Goal: Information Seeking & Learning: Learn about a topic

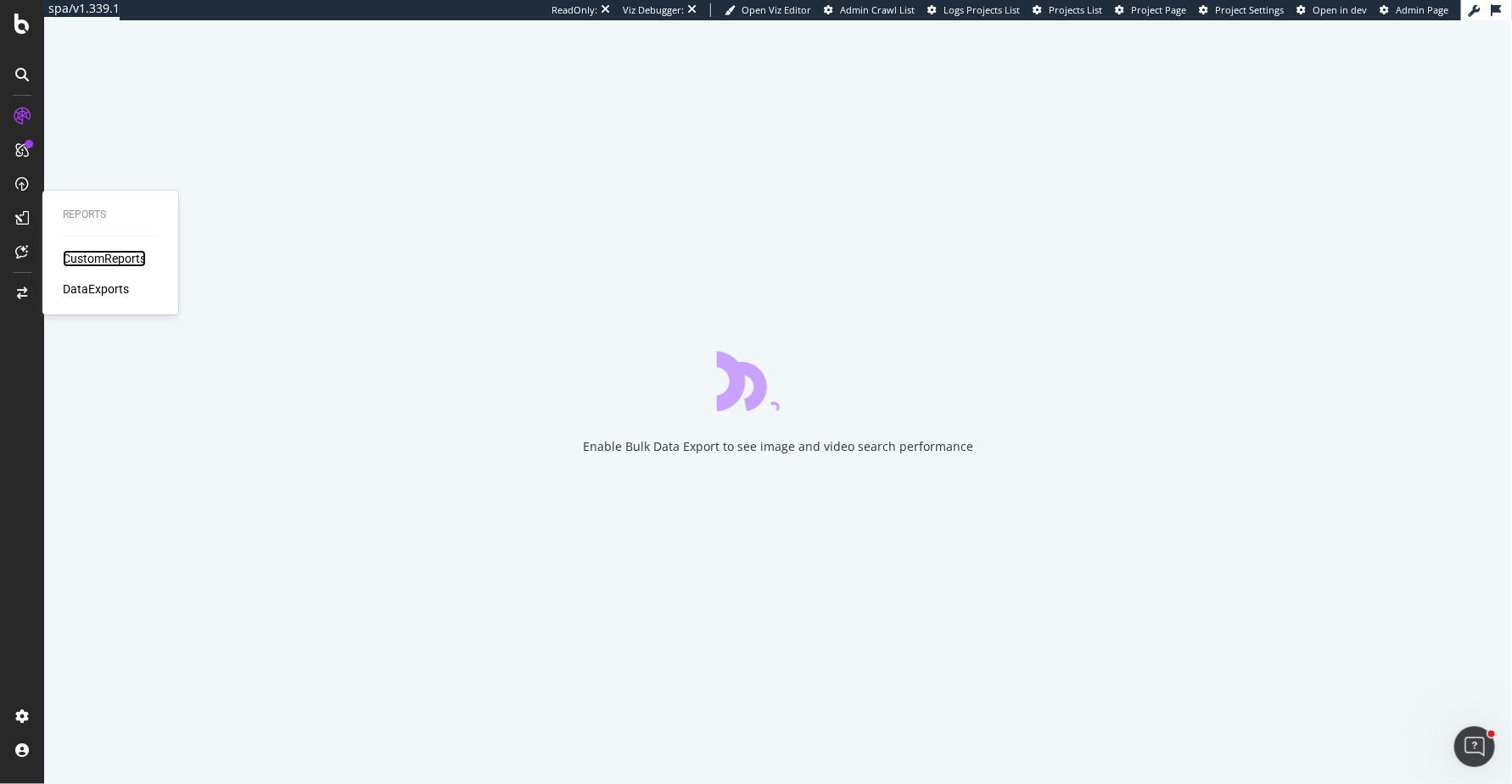
click at [85, 256] on div "CustomReports" at bounding box center [104, 258] width 83 height 17
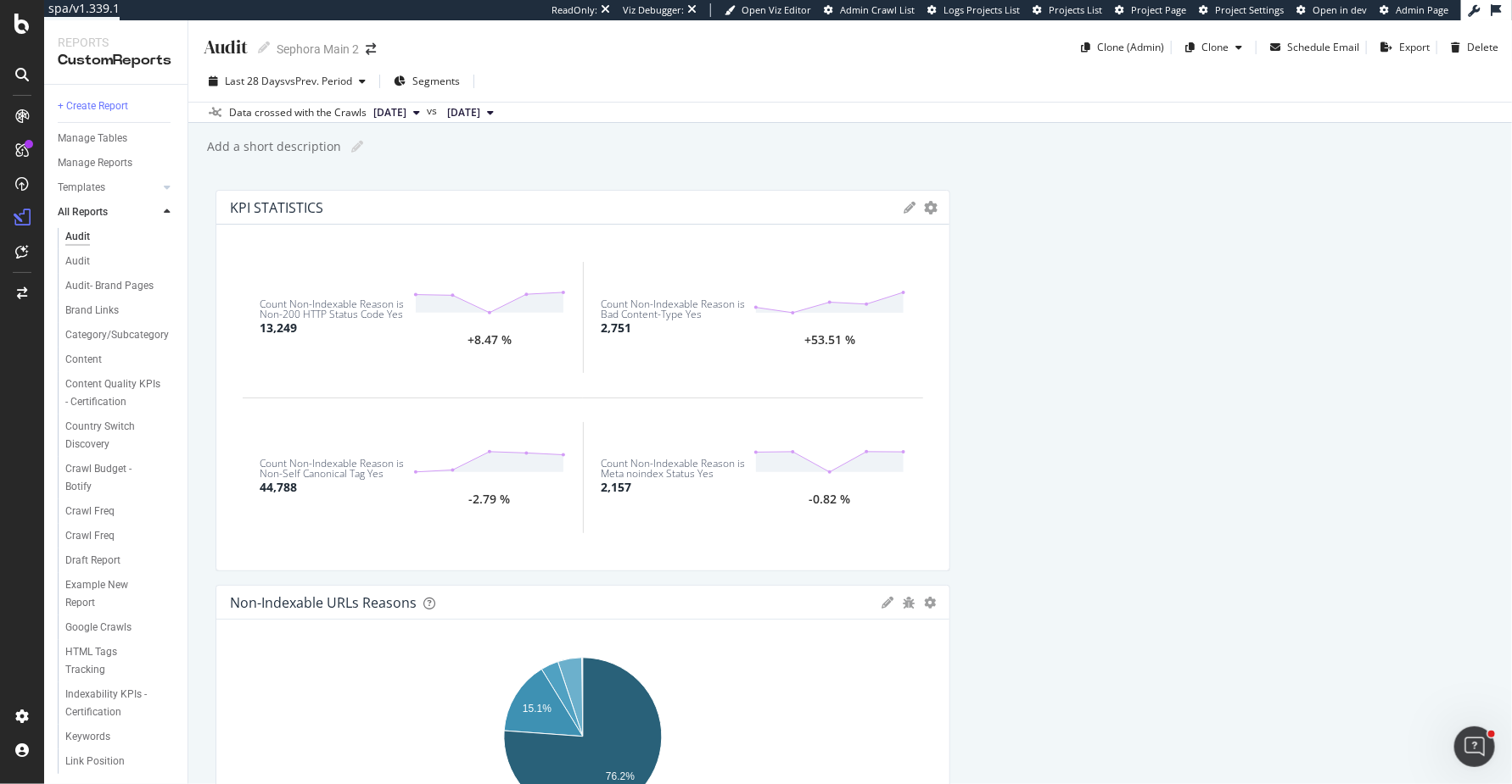
click at [206, 168] on div "Audit Audit Sephora Main 2 Clone (Admin) Clone Schedule Email Export Delete Las…" at bounding box center [849, 402] width 1323 height 763
click at [198, 190] on div "Audit Audit Sephora Main 2 Clone (Admin) Clone Schedule Email Export Delete Las…" at bounding box center [849, 402] width 1323 height 763
click at [14, 251] on div at bounding box center [23, 252] width 27 height 27
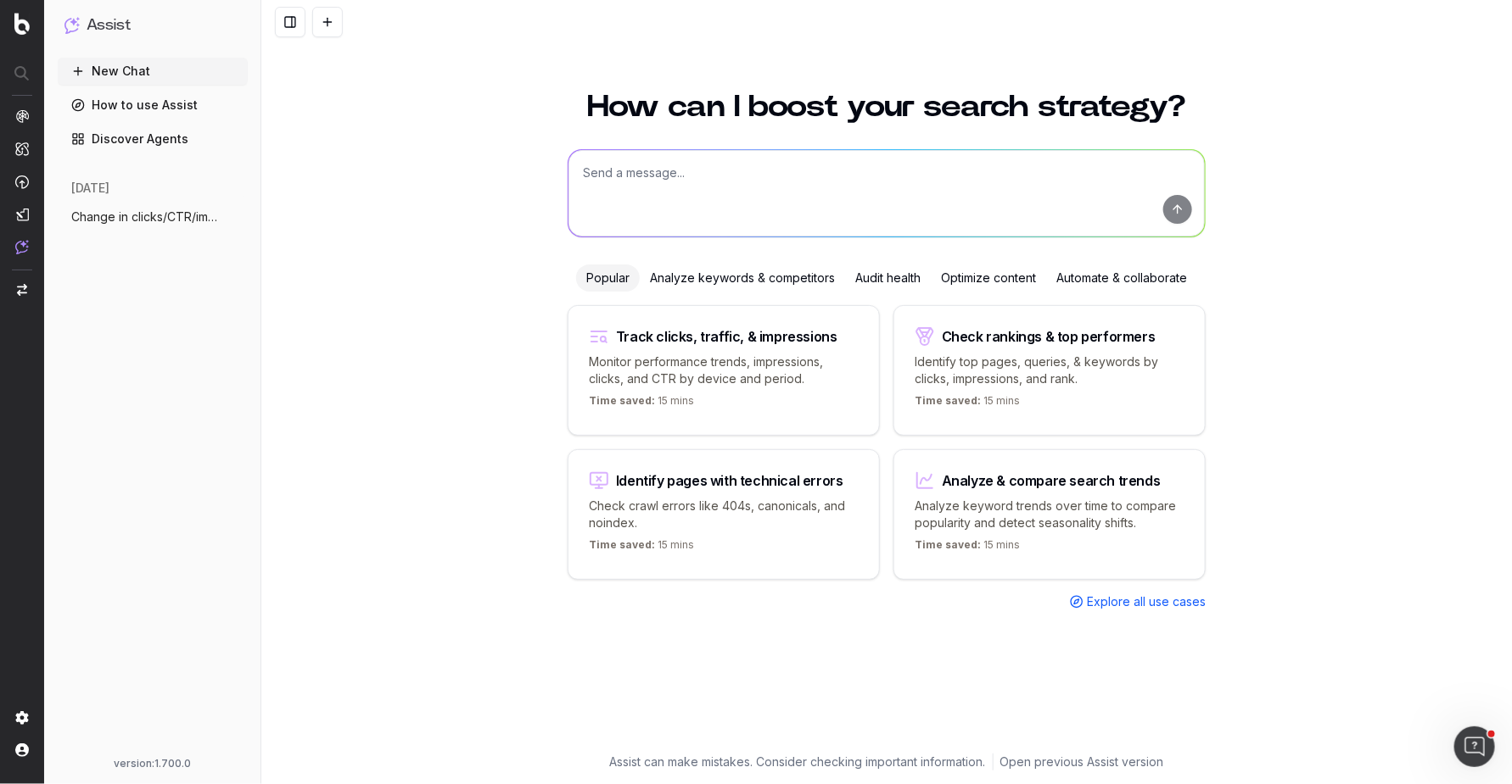
click at [618, 171] on textarea at bounding box center [886, 193] width 637 height 86
click at [850, 109] on h1 "How can I boost your search strategy?" at bounding box center [886, 107] width 638 height 30
drag, startPoint x: 850, startPoint y: 109, endPoint x: 1183, endPoint y: 103, distance: 333.1
click at [1183, 103] on h1 "How can I boost your search strategy?" at bounding box center [886, 107] width 638 height 30
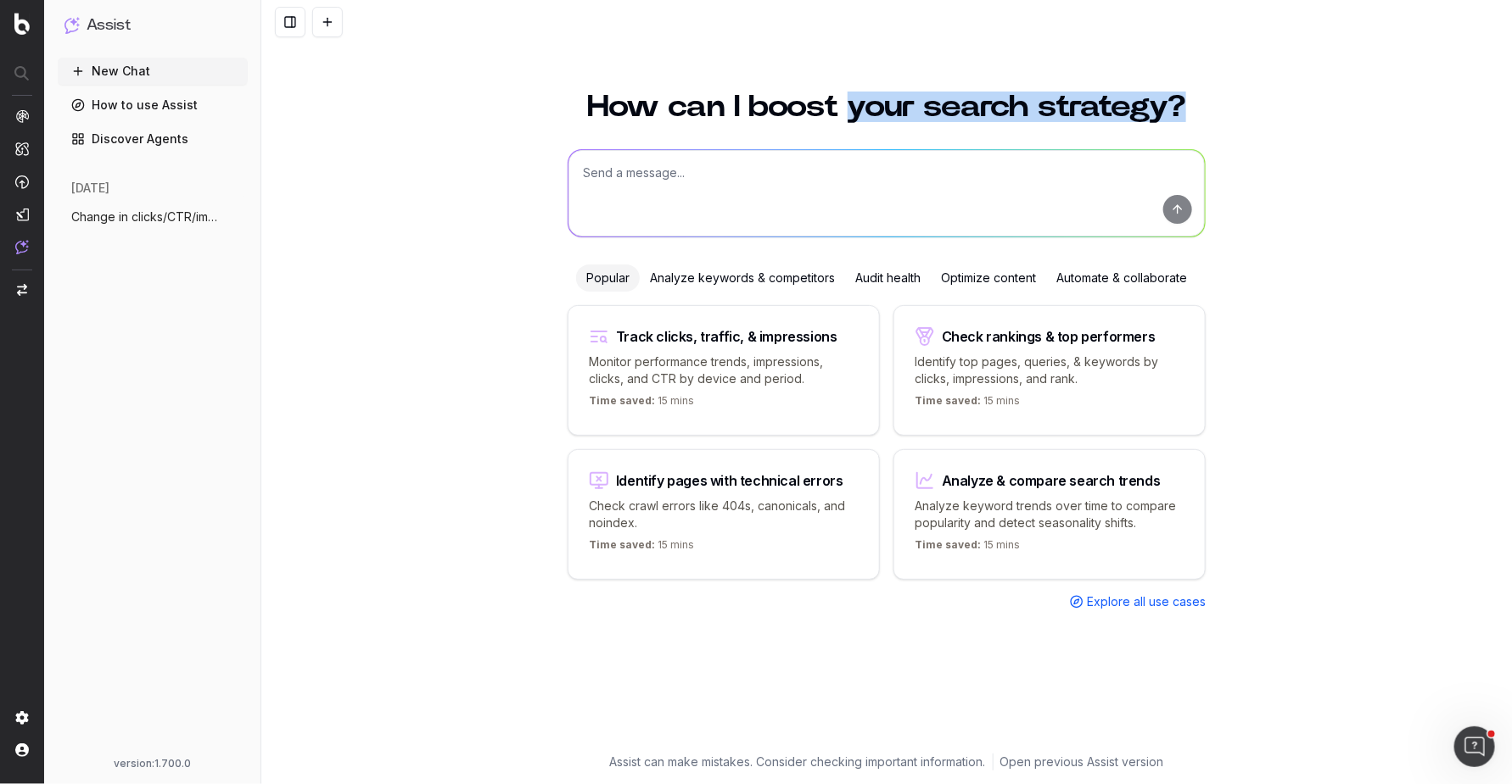
drag, startPoint x: 1183, startPoint y: 103, endPoint x: 858, endPoint y: 103, distance: 325.0
click at [858, 103] on h1 "How can I boost your search strategy?" at bounding box center [886, 107] width 638 height 30
drag, startPoint x: 858, startPoint y: 103, endPoint x: 1192, endPoint y: 107, distance: 334.0
click at [1192, 107] on h1 "How can I boost your search strategy?" at bounding box center [886, 107] width 638 height 30
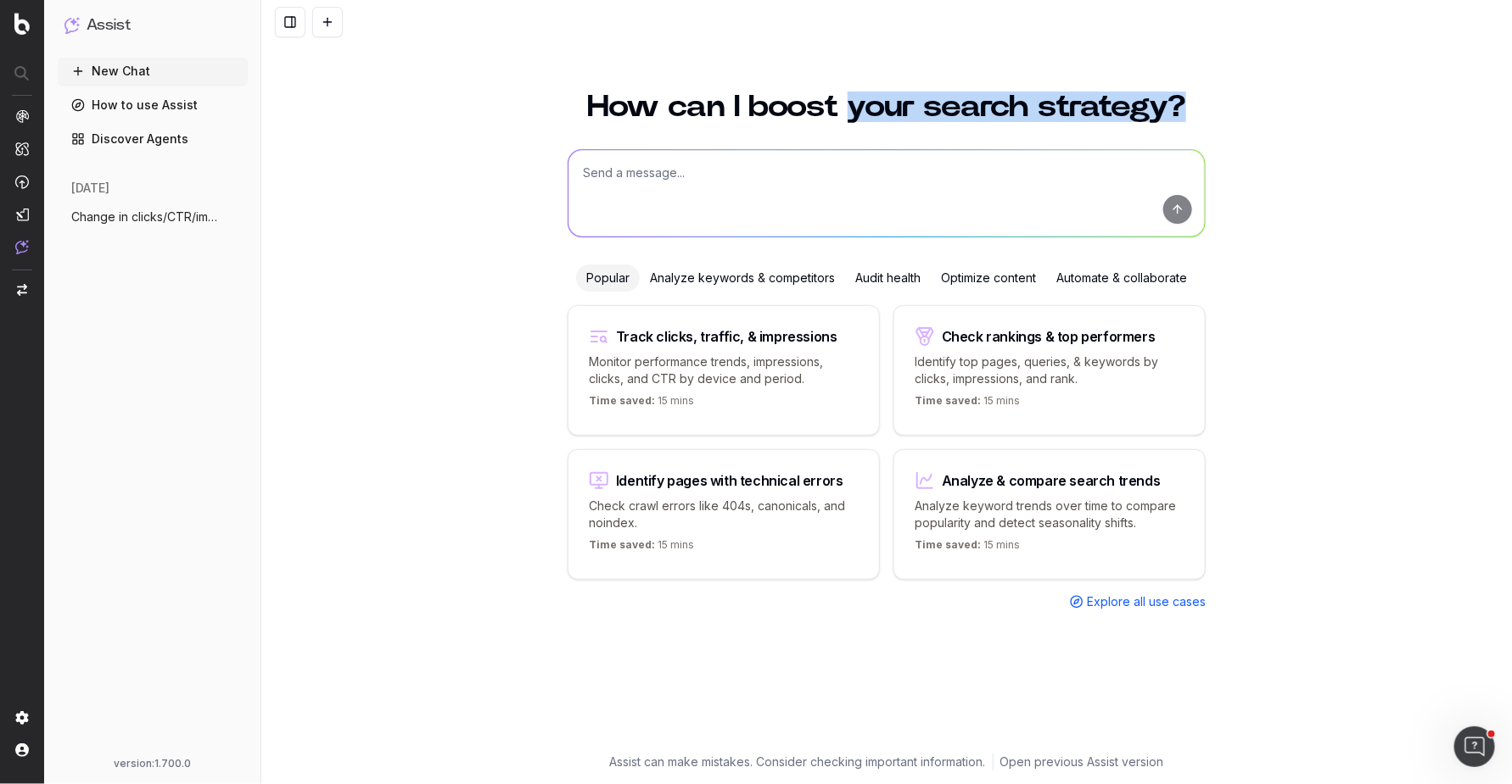
click at [1192, 107] on h1 "How can I boost your search strategy?" at bounding box center [886, 107] width 638 height 30
drag, startPoint x: 1192, startPoint y: 107, endPoint x: 873, endPoint y: 107, distance: 319.0
click at [873, 107] on h1 "How can I boost your search strategy?" at bounding box center [886, 107] width 638 height 30
drag, startPoint x: 841, startPoint y: 106, endPoint x: 1135, endPoint y: 168, distance: 300.5
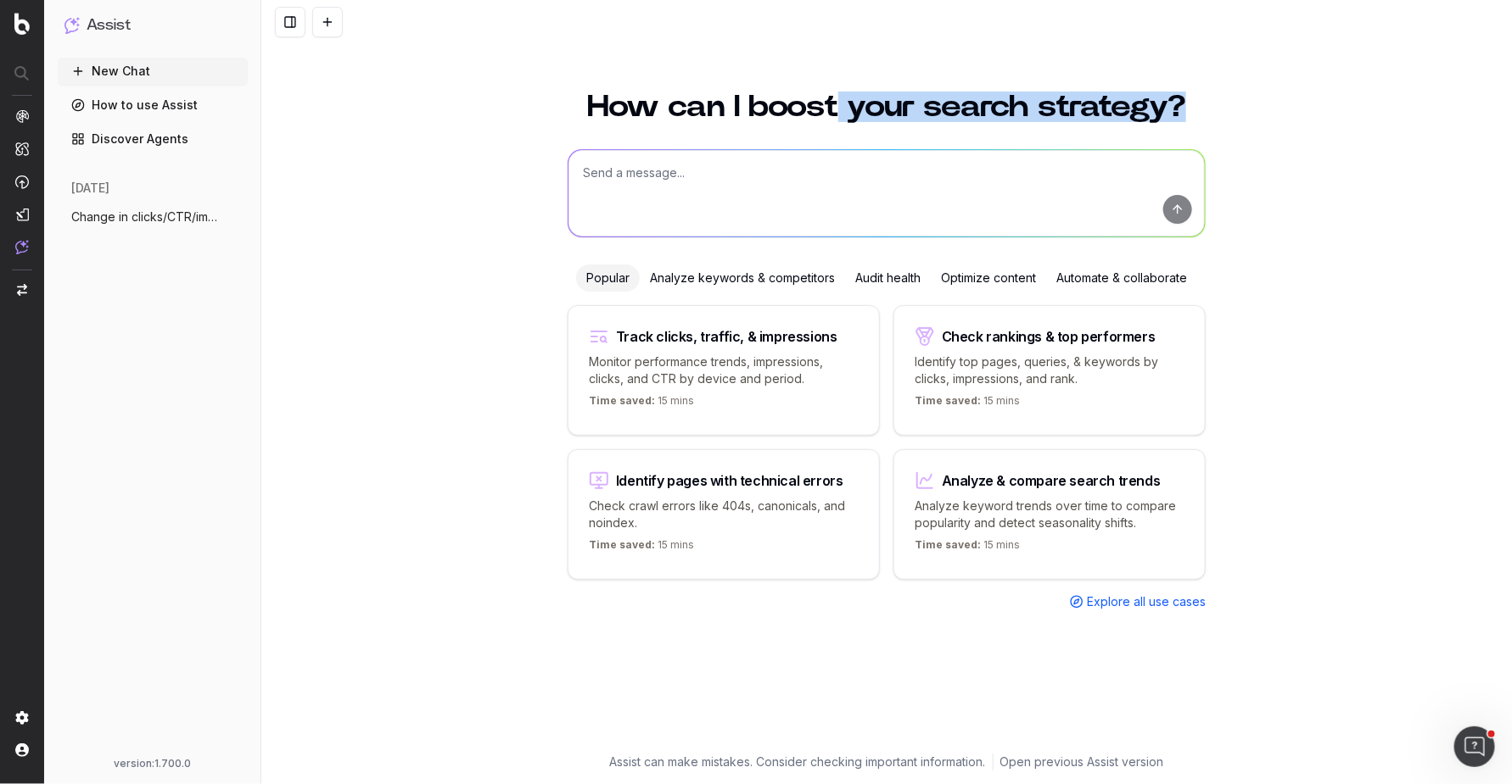
click at [1135, 168] on div "How can I boost your search strategy? Popular Analyze keywords & competitors Au…" at bounding box center [886, 412] width 651 height 682
click at [1396, 366] on div "How can I boost your search strategy? Popular Analyze keywords & competitors Au…" at bounding box center [886, 428] width 1251 height 713
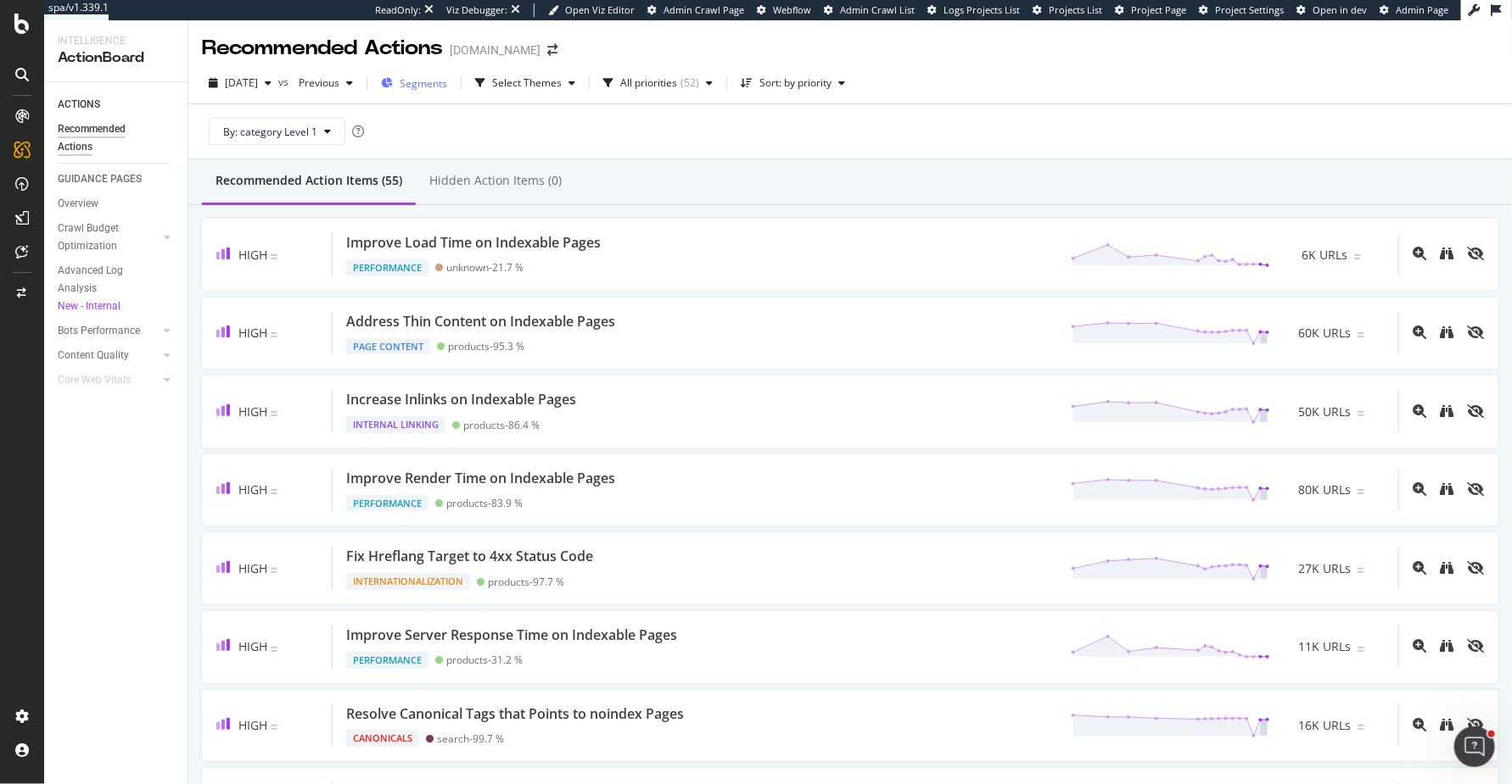
click at [448, 86] on span "Segments" at bounding box center [423, 83] width 48 height 15
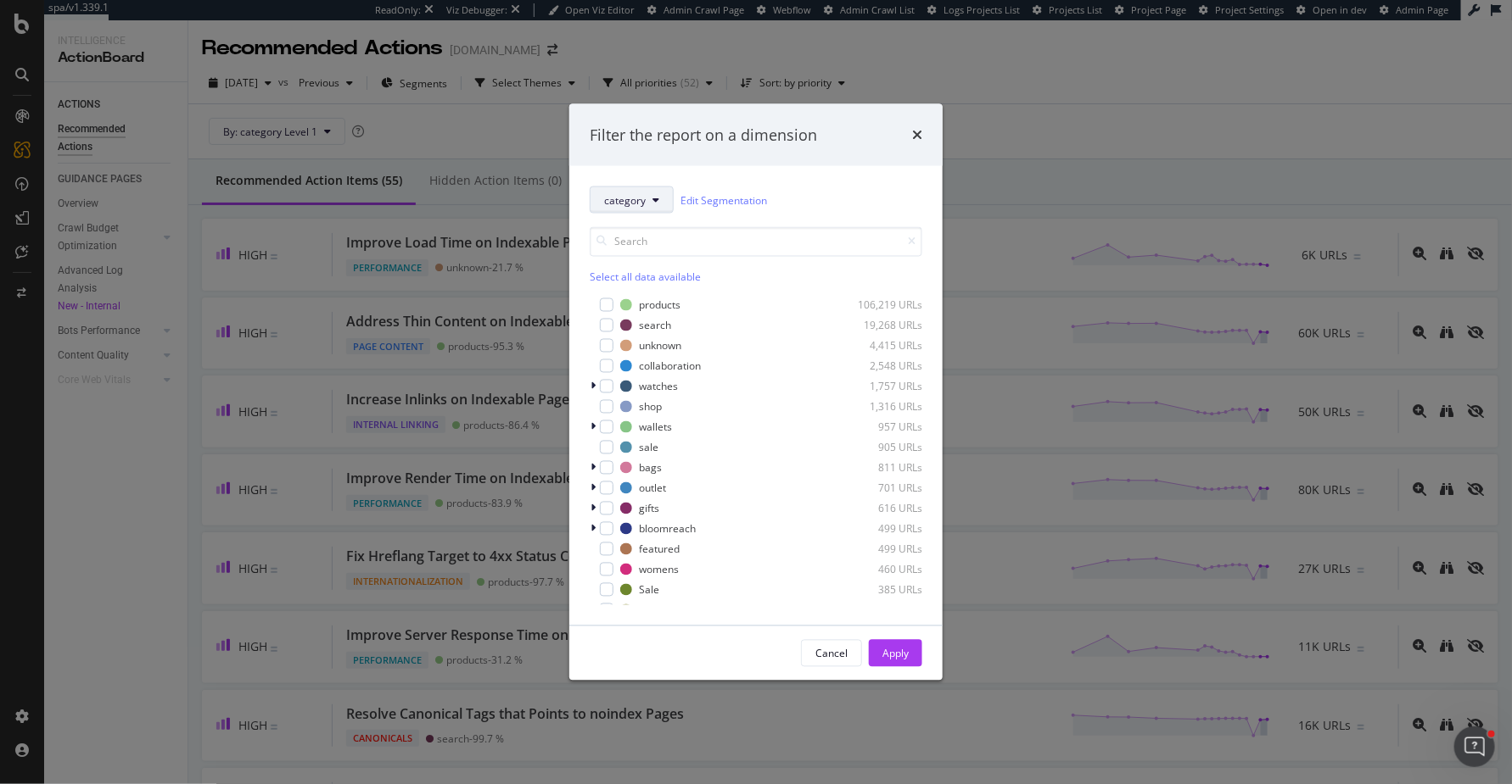
click at [661, 206] on button "category" at bounding box center [632, 201] width 84 height 27
click at [1191, 111] on div "Filter the report on a dimension category Edit Segmentation Select all data ava…" at bounding box center [756, 392] width 1512 height 784
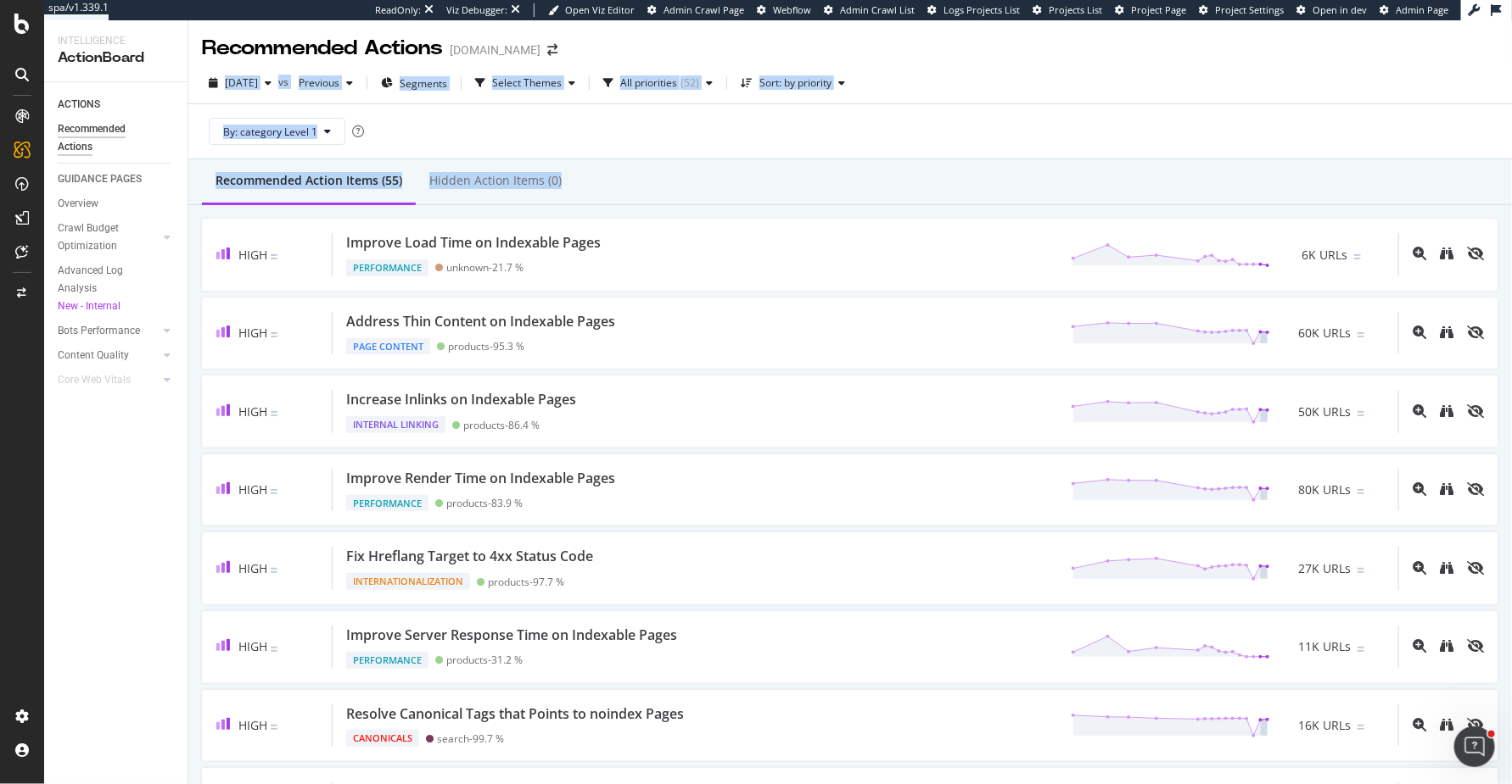
drag, startPoint x: 834, startPoint y: 181, endPoint x: 868, endPoint y: 28, distance: 156.7
click at [868, 28] on div "Recommended Actions Fossil.com 2025 Oct. 6th vs Previous Segments Select Themes…" at bounding box center [849, 402] width 1323 height 763
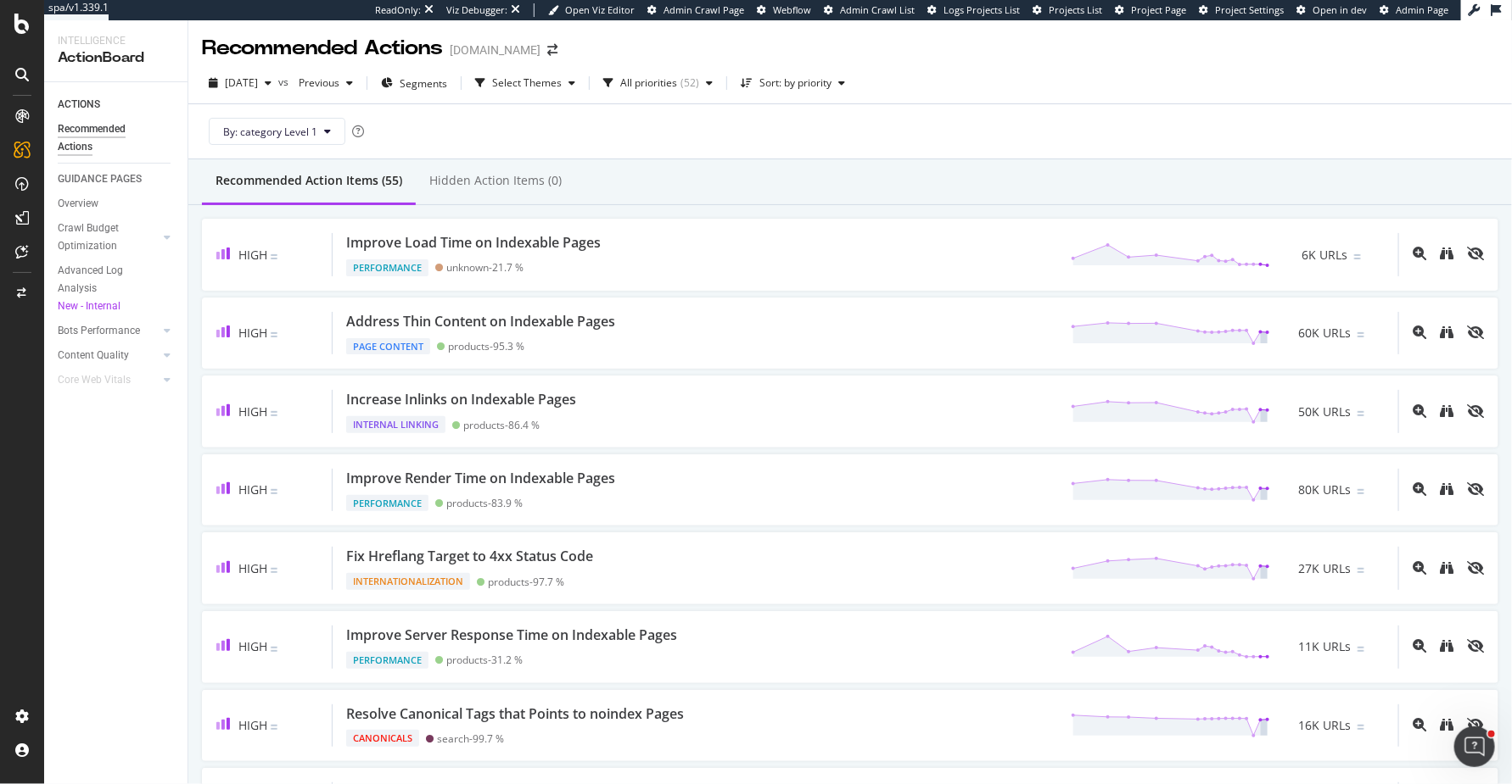
click at [868, 28] on div "Recommended Actions Fossil.com" at bounding box center [849, 41] width 1323 height 42
click at [272, 48] on div "Recommended Actions" at bounding box center [322, 48] width 241 height 28
click at [271, 48] on div "Recommended Actions" at bounding box center [322, 48] width 241 height 28
click at [688, 49] on div "Recommended Actions Fossil.com" at bounding box center [849, 41] width 1323 height 42
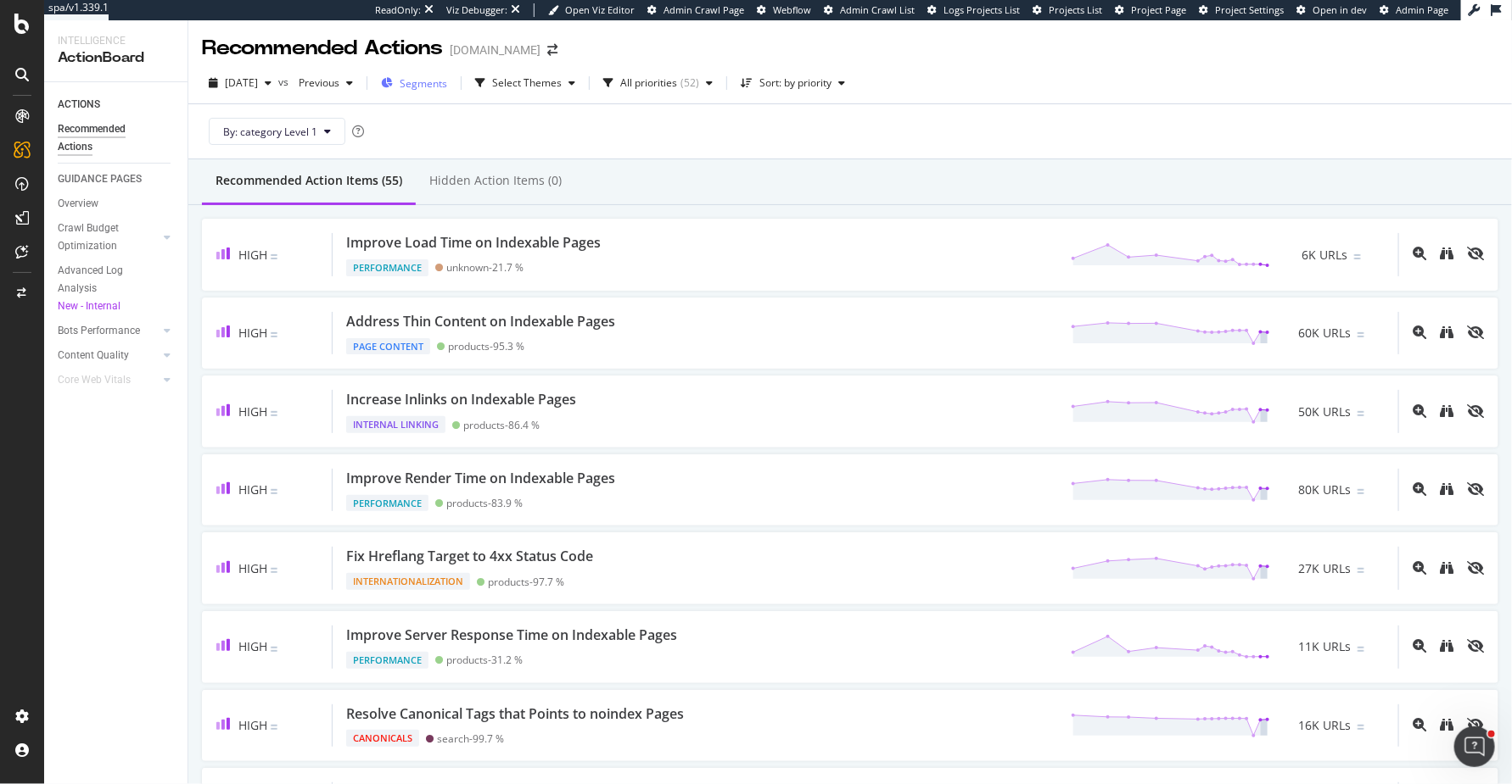
click at [448, 82] on span "Segments" at bounding box center [423, 83] width 48 height 15
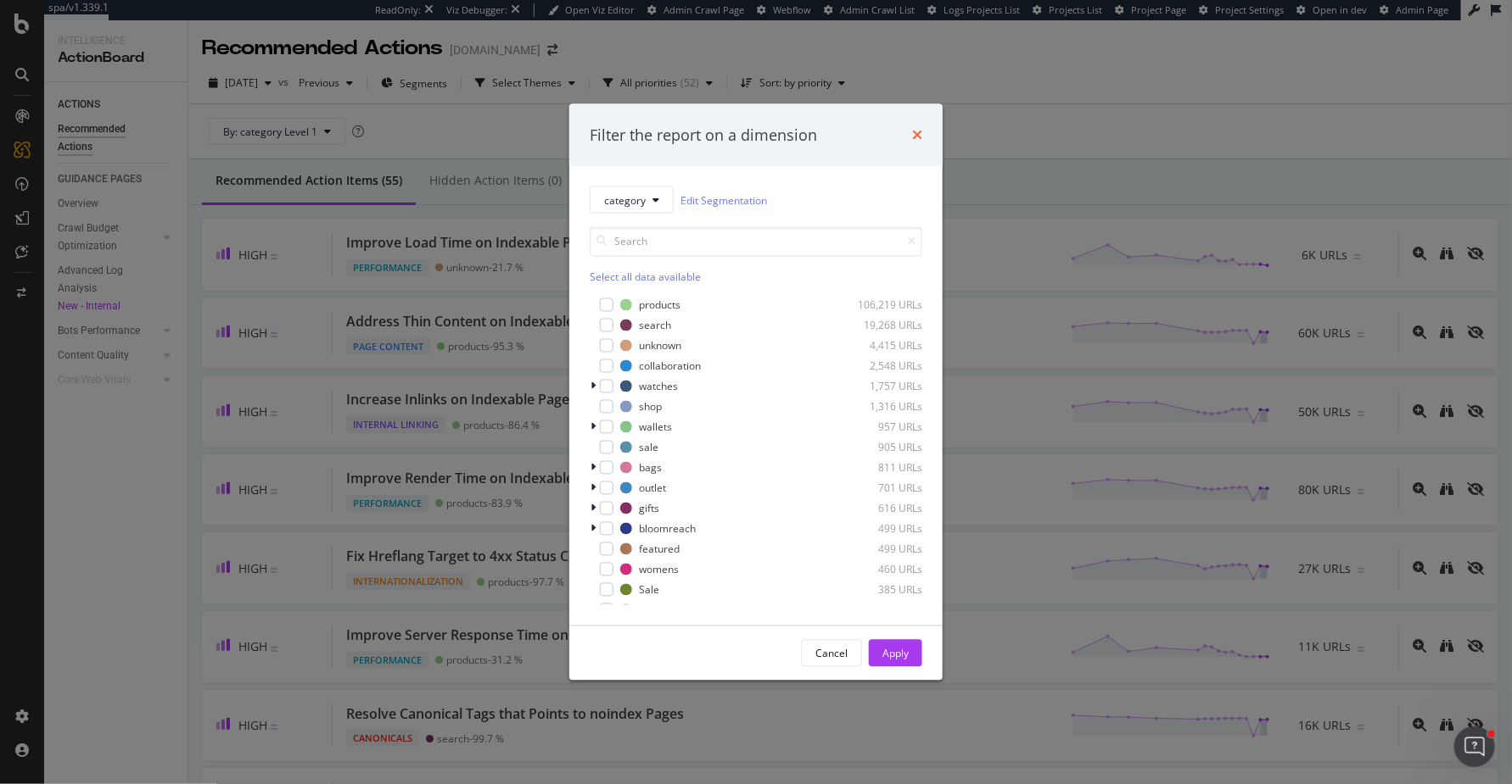
click at [920, 129] on icon "times" at bounding box center [917, 135] width 10 height 14
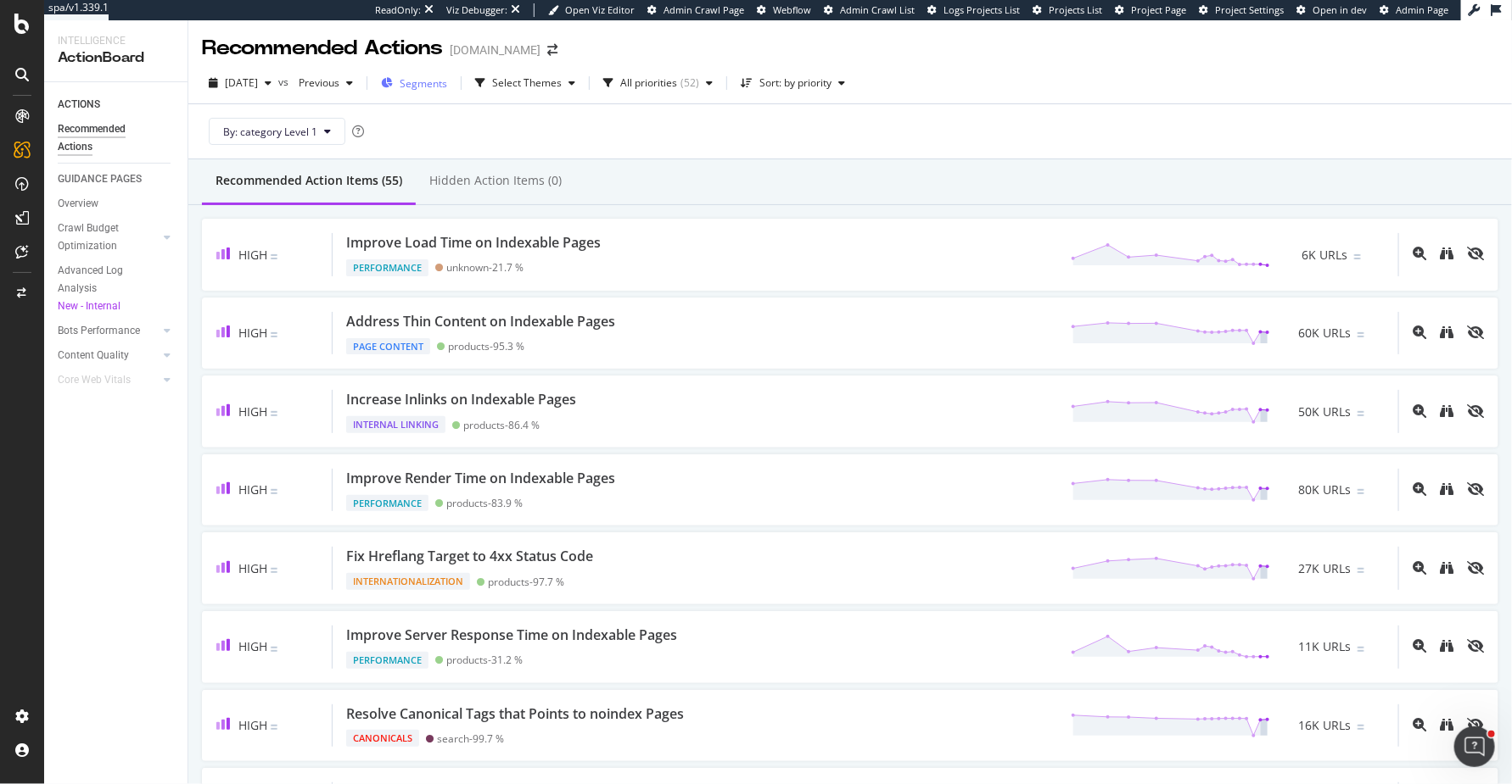
click at [442, 79] on span "Segments" at bounding box center [423, 83] width 48 height 15
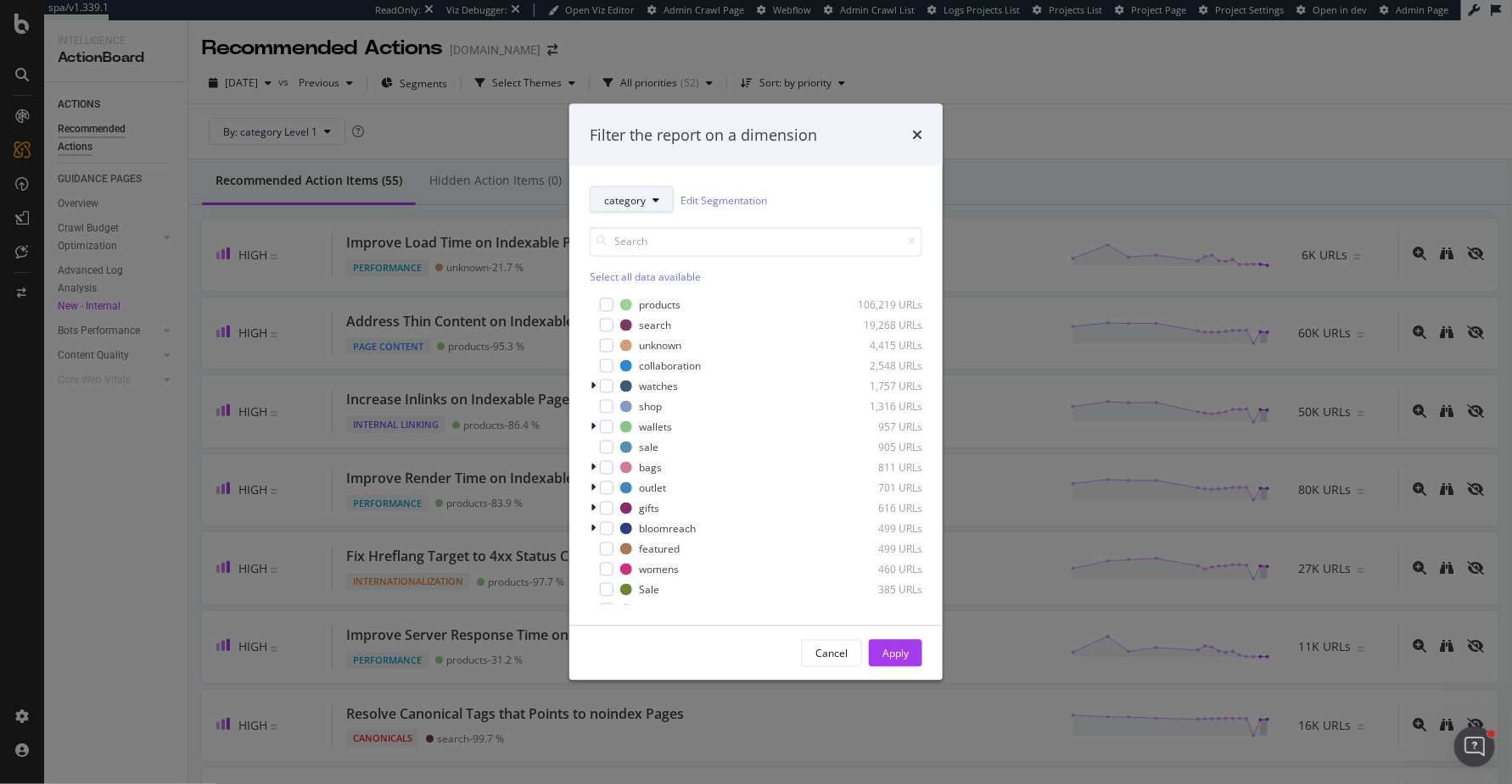
click at [661, 208] on button "category" at bounding box center [632, 201] width 84 height 27
click at [918, 132] on icon "times" at bounding box center [917, 135] width 10 height 14
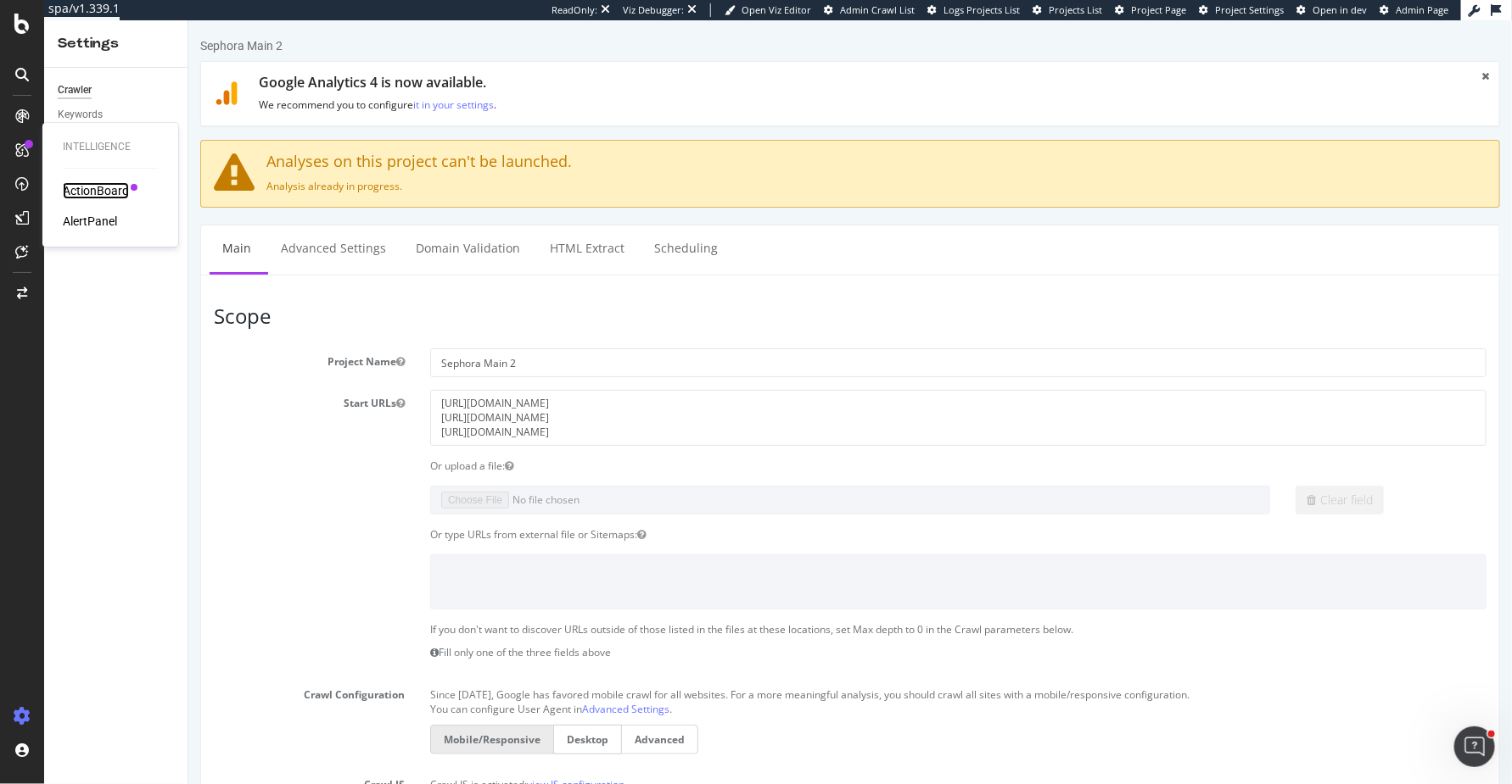
click at [79, 184] on div "ActionBoard" at bounding box center [96, 190] width 67 height 17
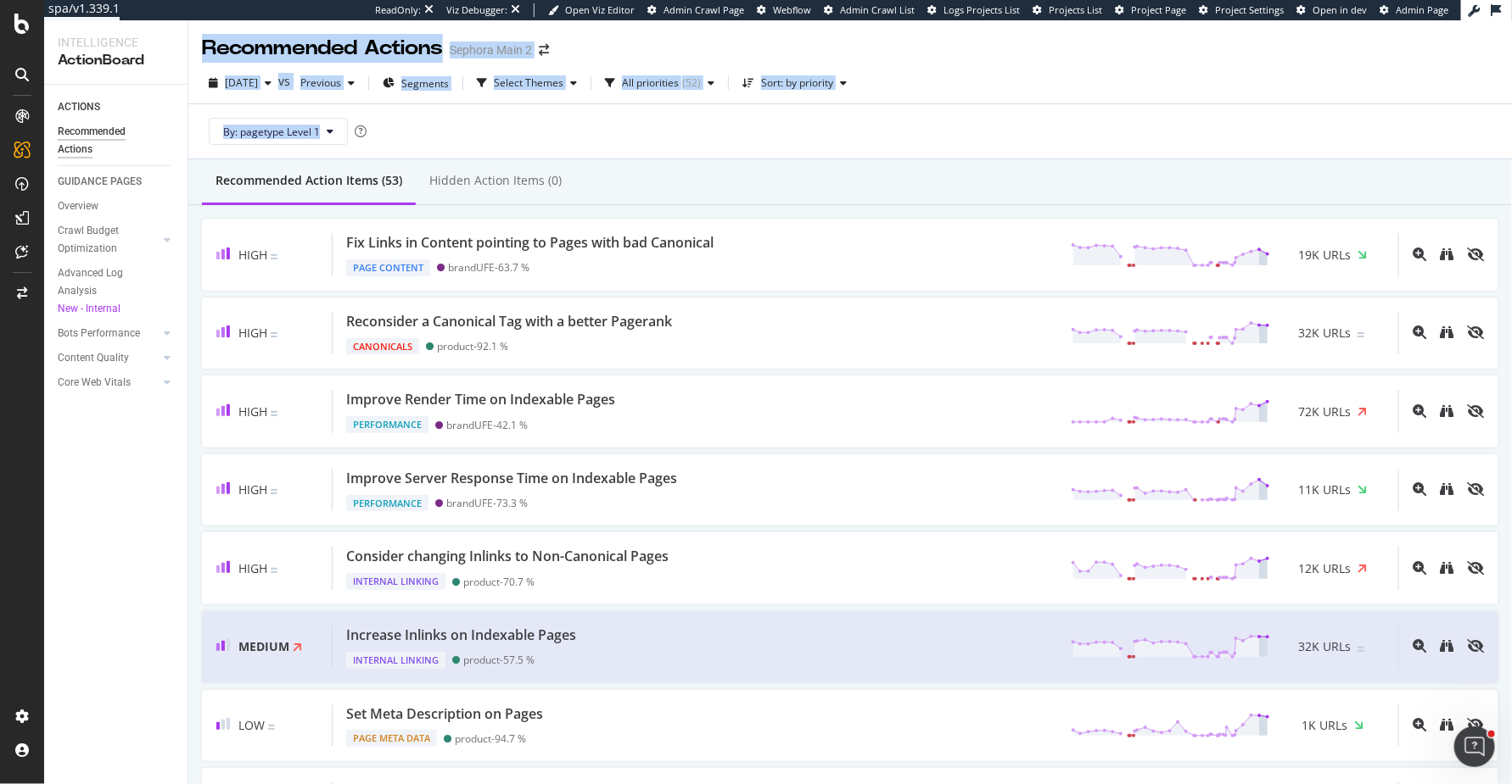
drag, startPoint x: 560, startPoint y: 125, endPoint x: 213, endPoint y: 30, distance: 359.8
click at [213, 30] on div "Recommended Actions Sephora Main 2 2025 Oct. 2nd vs Previous Segments Select Th…" at bounding box center [849, 402] width 1323 height 763
click at [213, 30] on div "Recommended Actions Sephora Main 2" at bounding box center [849, 41] width 1323 height 42
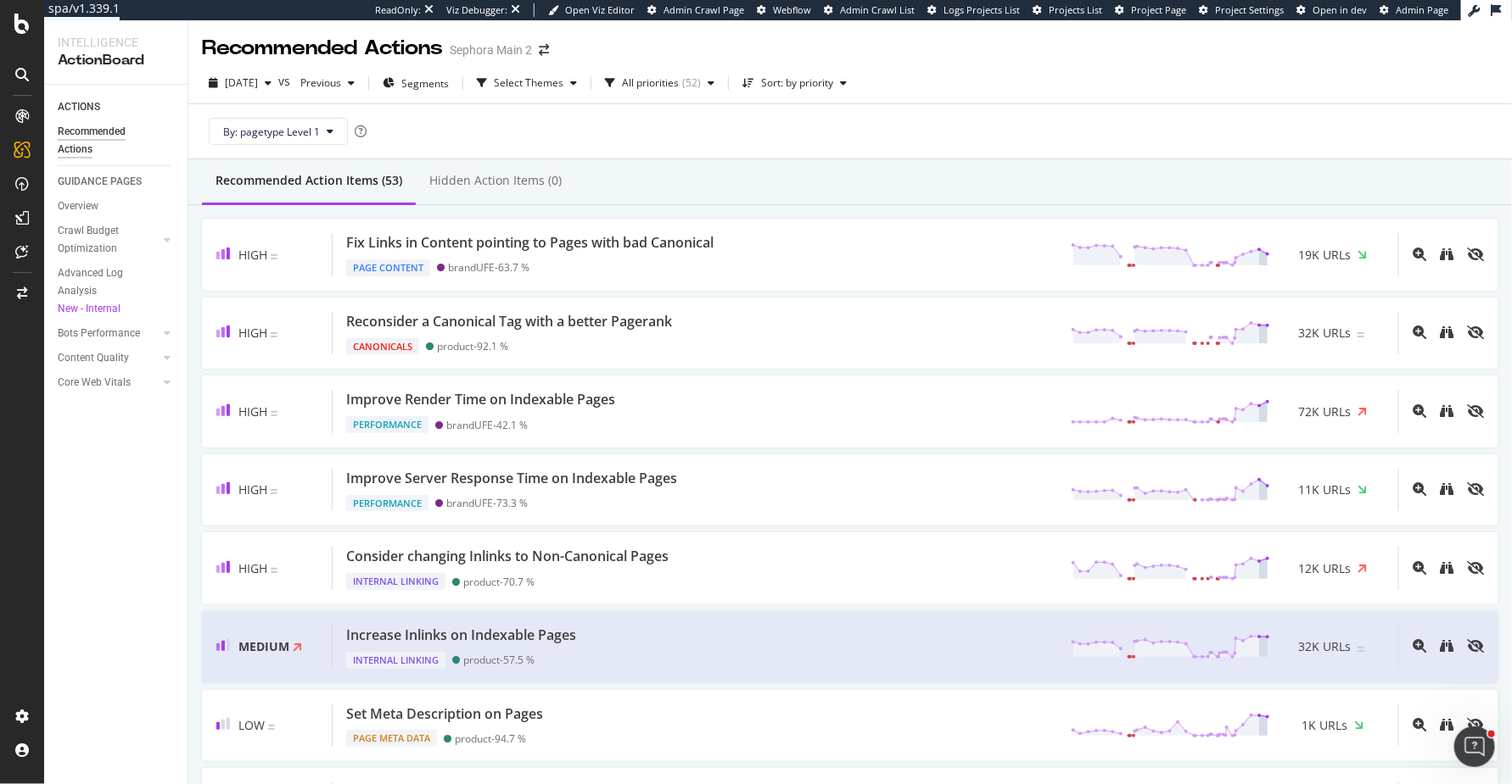
click at [664, 110] on div "By: pagetype Level 1" at bounding box center [850, 131] width 1297 height 54
